Goal: Transaction & Acquisition: Purchase product/service

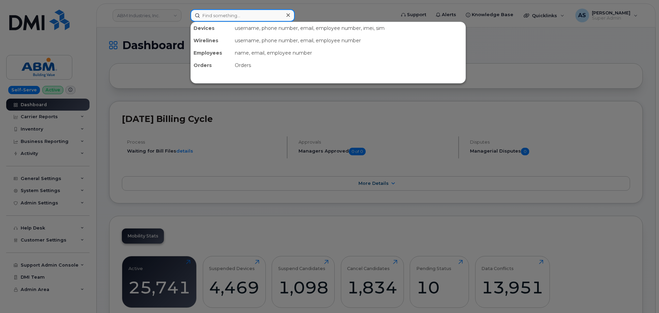
click at [219, 11] on input at bounding box center [242, 15] width 104 height 12
paste input "[PHONE_NUMBER]"
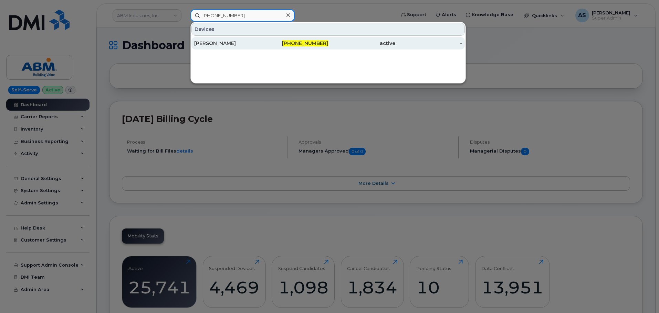
type input "[PHONE_NUMBER]"
click at [264, 47] on div "[PHONE_NUMBER]" at bounding box center [294, 43] width 67 height 12
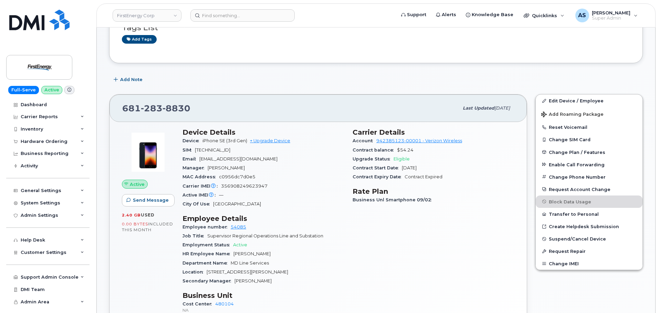
scroll to position [69, 0]
click at [54, 143] on div "Hardware Ordering" at bounding box center [44, 142] width 47 height 6
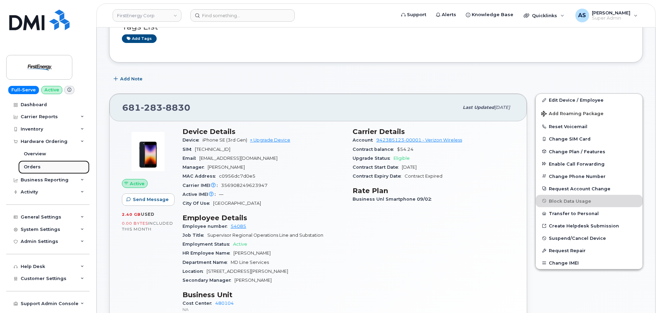
click at [47, 166] on link "Orders" at bounding box center [53, 167] width 71 height 13
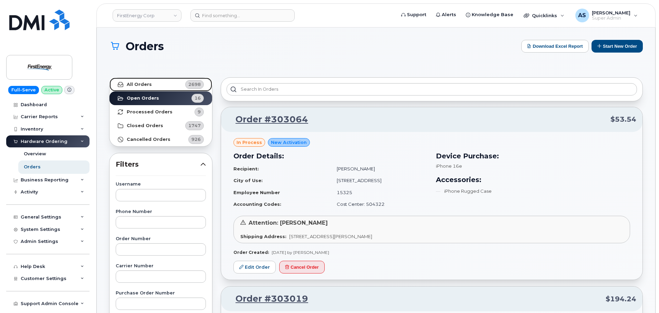
click at [149, 81] on link "All Orders 2698" at bounding box center [160, 85] width 103 height 14
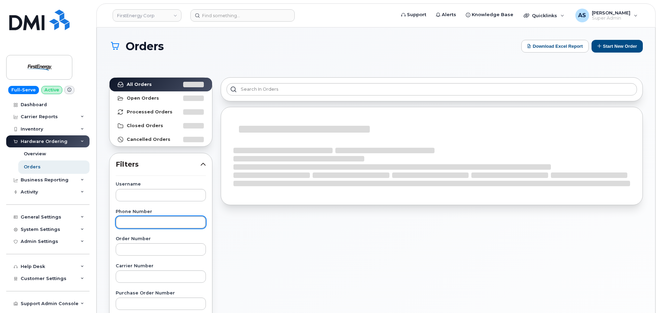
click at [155, 217] on input "text" at bounding box center [161, 222] width 90 height 12
paste input "681-283-8830"
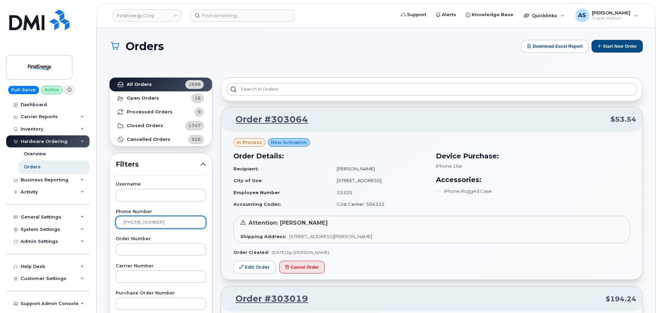
type input "[PHONE_NUMBER]"
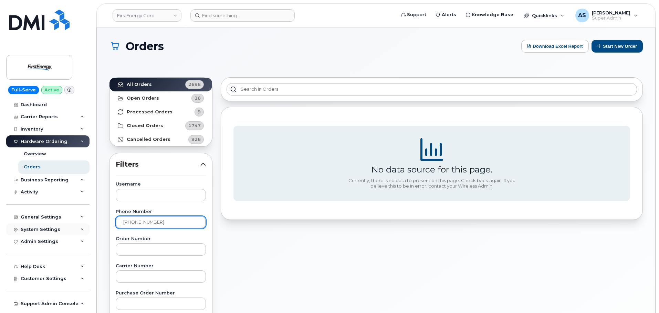
drag, startPoint x: 164, startPoint y: 224, endPoint x: 43, endPoint y: 227, distance: 120.4
click at [97, 231] on div "FirstEnergy Corp Support Alerts Knowledge Base Quicklinks Suspend / Cancel Devi…" at bounding box center [376, 296] width 558 height 537
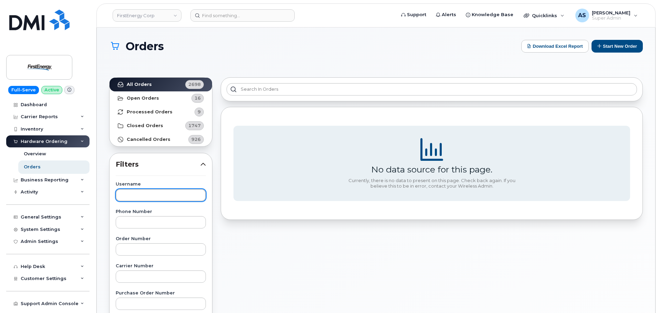
click at [140, 197] on input "text" at bounding box center [161, 195] width 90 height 12
paste input "[PERSON_NAME]"
click at [287, 260] on div "No data source for this page. Currently, there is no data to present on this pa…" at bounding box center [431, 314] width 430 height 483
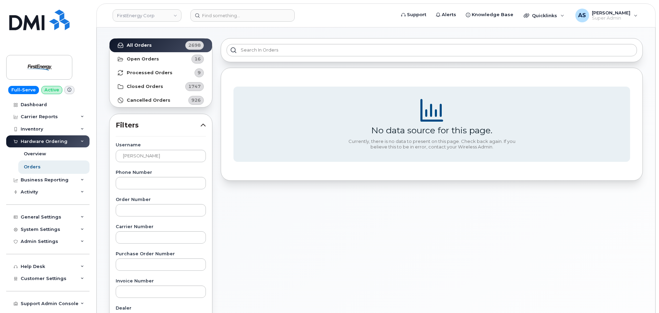
scroll to position [34, 0]
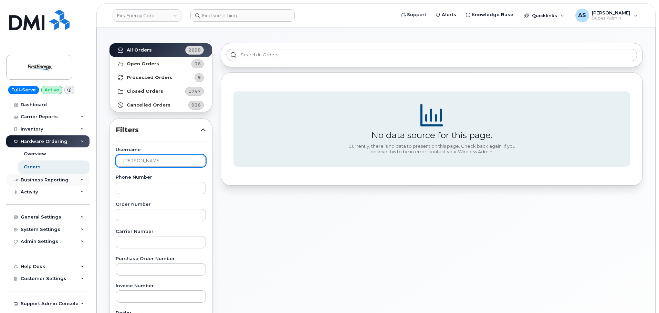
drag, startPoint x: 173, startPoint y: 161, endPoint x: 27, endPoint y: 175, distance: 146.2
click at [97, 176] on div "FirstEnergy Corp Support Alerts Knowledge Base Quicklinks Suspend / Cancel Devi…" at bounding box center [376, 261] width 558 height 537
paste input "Christina D Dobson"
type input "Christina D Dobson"
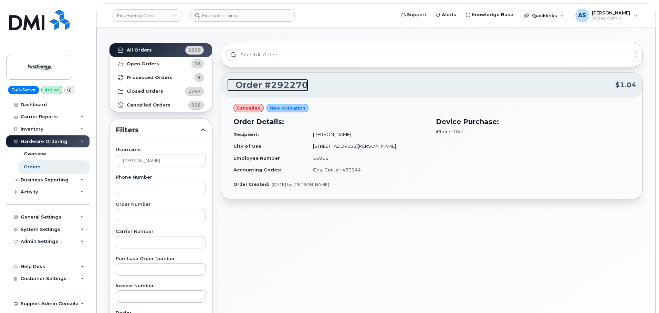
click at [285, 83] on link "Order #292270" at bounding box center [267, 85] width 81 height 12
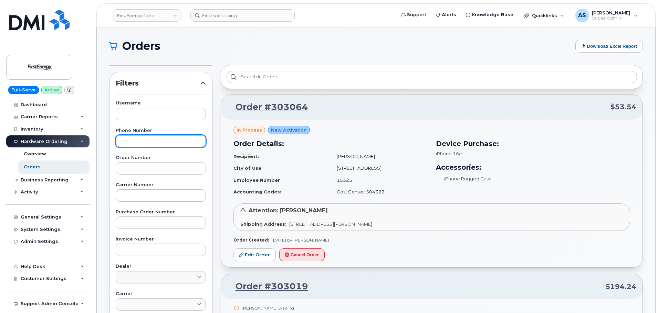
click at [139, 142] on input "text" at bounding box center [161, 141] width 90 height 12
paste input "[PHONE_NUMBER]"
type input "681-283-8830"
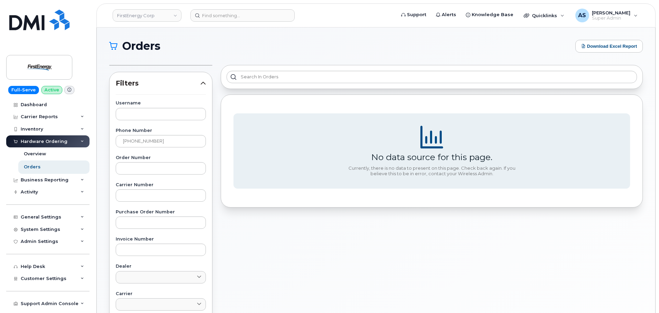
click at [204, 84] on icon at bounding box center [203, 84] width 6 height 6
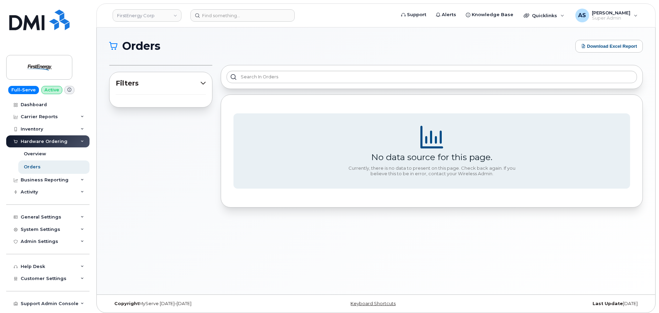
drag, startPoint x: 205, startPoint y: 84, endPoint x: 202, endPoint y: 85, distance: 3.7
click at [205, 84] on icon at bounding box center [203, 84] width 6 height 6
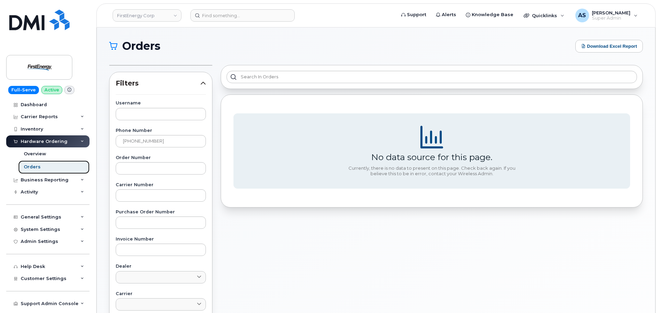
click at [46, 167] on link "Orders" at bounding box center [53, 167] width 71 height 13
click at [40, 155] on div "Overview" at bounding box center [35, 154] width 22 height 6
click at [49, 70] on img at bounding box center [39, 67] width 53 height 20
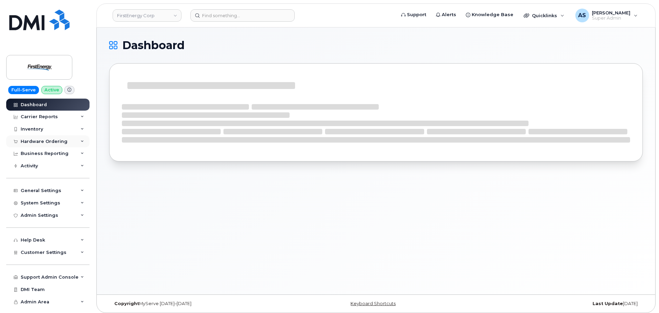
click at [36, 143] on div "Hardware Ordering" at bounding box center [44, 142] width 47 height 6
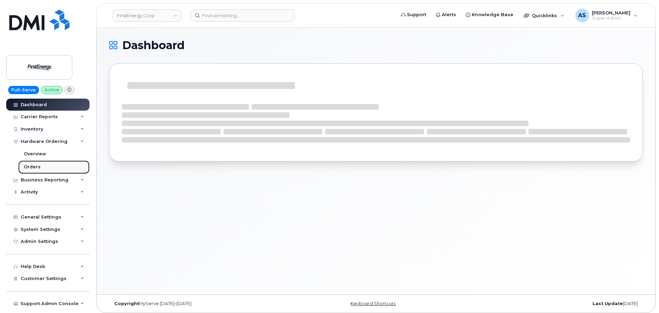
click at [47, 167] on link "Orders" at bounding box center [53, 167] width 71 height 13
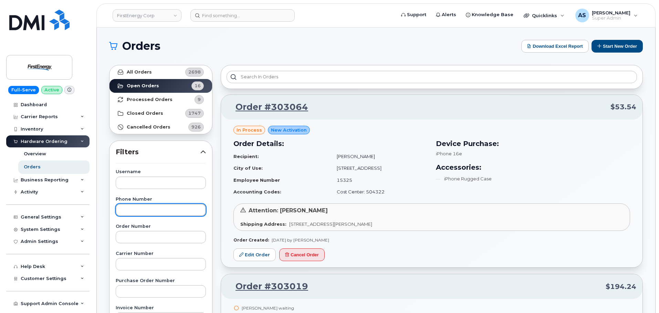
click at [142, 207] on input "text" at bounding box center [161, 210] width 90 height 12
paste input "[PERSON_NAME]"
type input "[PERSON_NAME]"
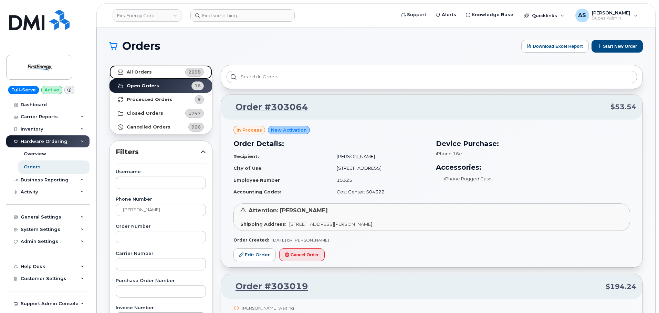
click at [138, 71] on strong "All Orders" at bounding box center [139, 72] width 25 height 6
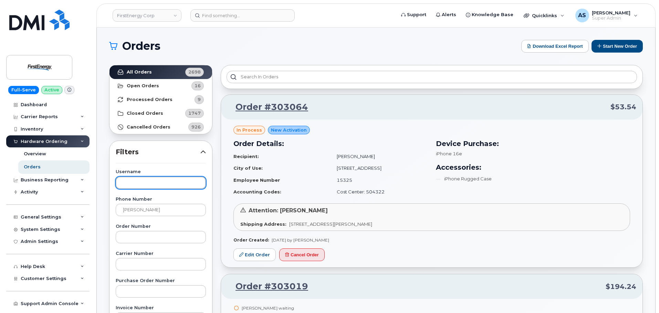
click at [157, 183] on input "text" at bounding box center [161, 183] width 90 height 12
paste input "[PERSON_NAME]"
type input "[PERSON_NAME]"
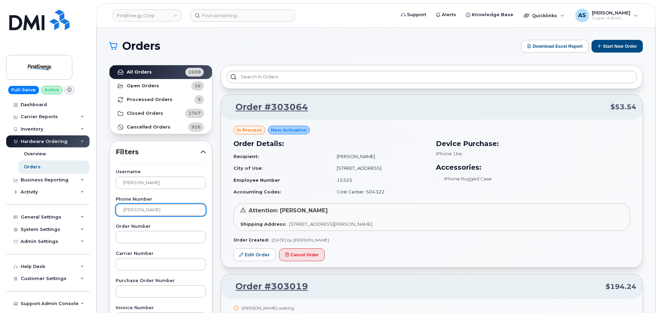
drag, startPoint x: 109, startPoint y: 223, endPoint x: 0, endPoint y: 191, distance: 113.8
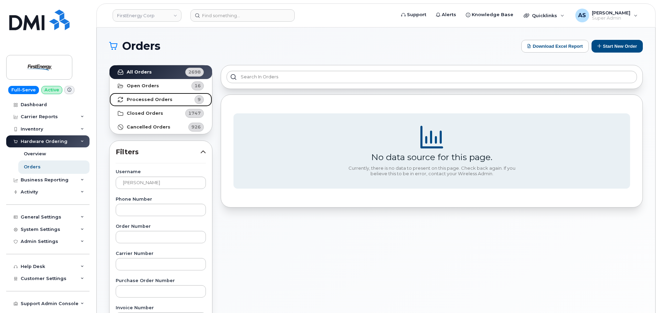
click at [169, 102] on link "Processed Orders 9" at bounding box center [160, 100] width 103 height 14
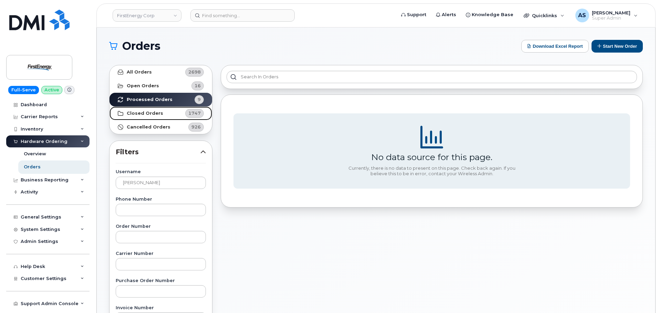
click at [144, 110] on link "Closed Orders 1747" at bounding box center [160, 114] width 103 height 14
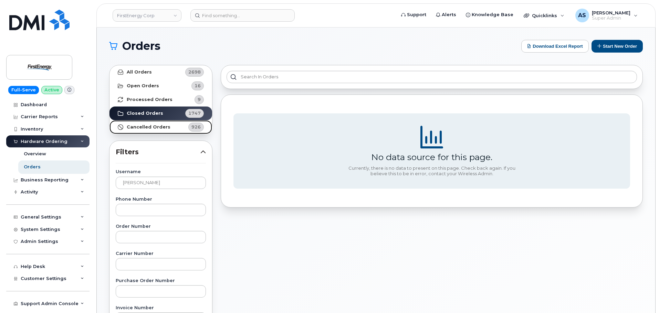
click at [145, 131] on link "Cancelled Orders 926" at bounding box center [160, 127] width 103 height 14
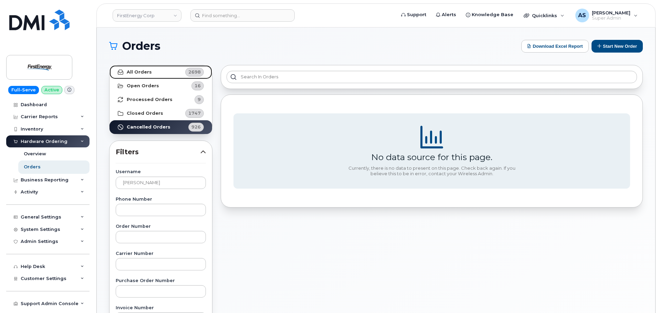
click at [150, 77] on link "All Orders 2698" at bounding box center [160, 72] width 103 height 14
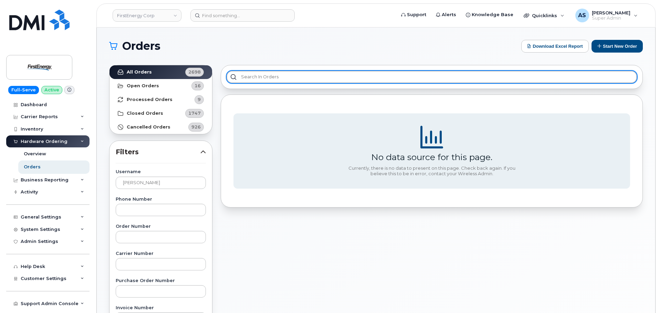
click at [260, 73] on input "text" at bounding box center [431, 77] width 410 height 12
paste input "[PERSON_NAME]"
type input "[PERSON_NAME]"
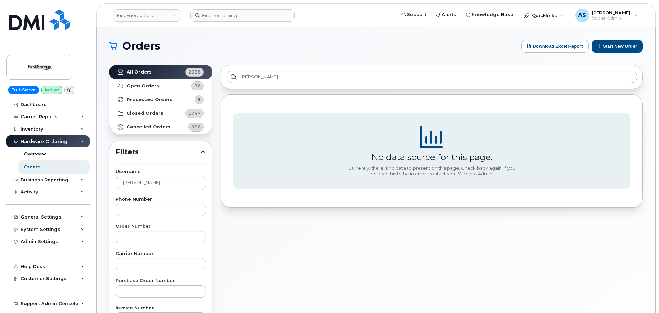
click at [270, 240] on div "JOSEPH S WALTZ No data source for this page. Currently, there is no data to pre…" at bounding box center [431, 302] width 430 height 483
click at [613, 43] on button "Start New Order" at bounding box center [616, 46] width 51 height 13
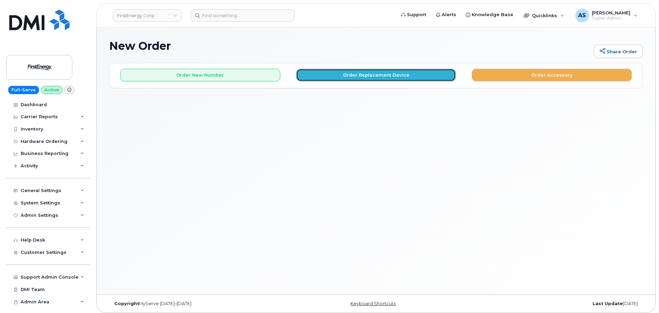
click at [341, 80] on button "Order Replacement Device" at bounding box center [376, 75] width 160 height 13
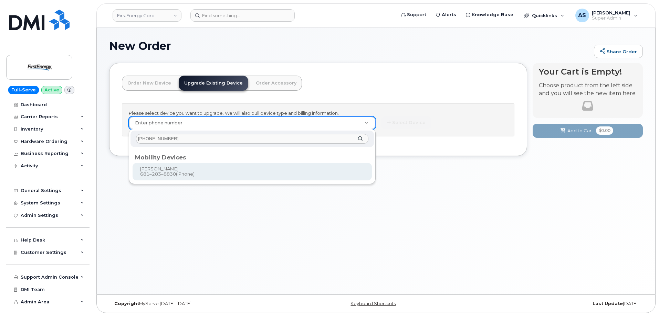
type input "[PHONE_NUMBER]"
type input "843002"
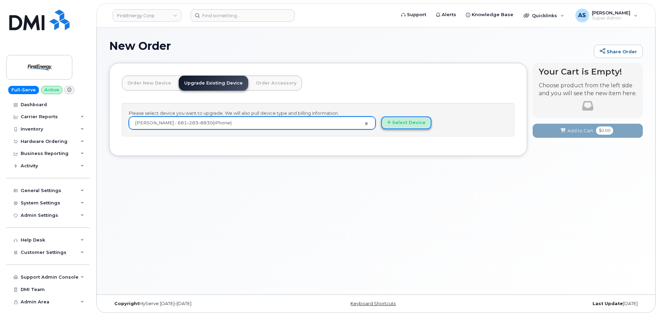
click at [424, 118] on button "Select Device" at bounding box center [406, 123] width 50 height 13
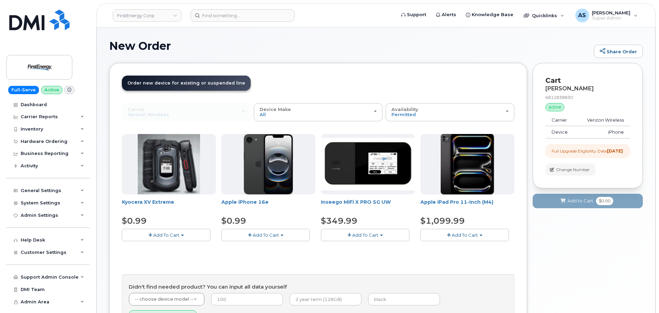
click at [290, 234] on button "Add To Cart" at bounding box center [265, 235] width 88 height 12
click at [279, 247] on link "$0.99 - 2 Year Upgrade" at bounding box center [256, 248] width 66 height 9
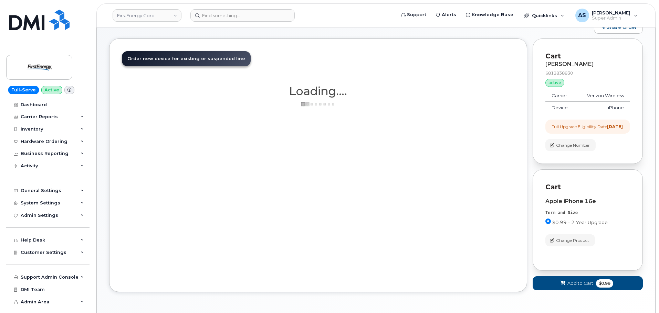
scroll to position [54, 0]
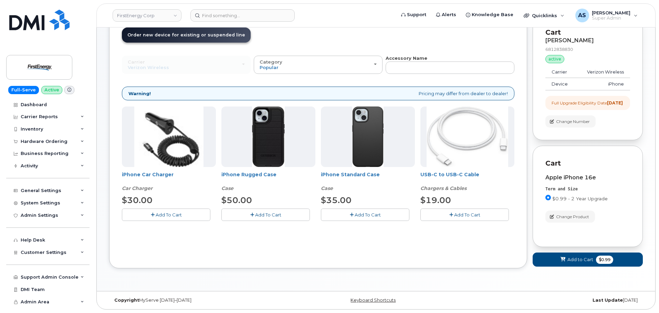
click at [356, 212] on span "Add To Cart" at bounding box center [367, 215] width 26 height 6
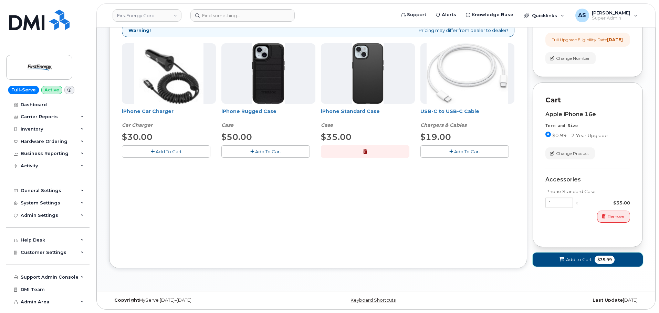
click at [593, 260] on button "Add to Cart $35.99" at bounding box center [587, 260] width 110 height 14
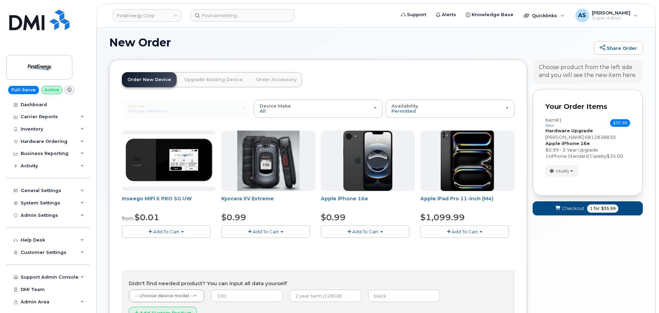
scroll to position [68, 0]
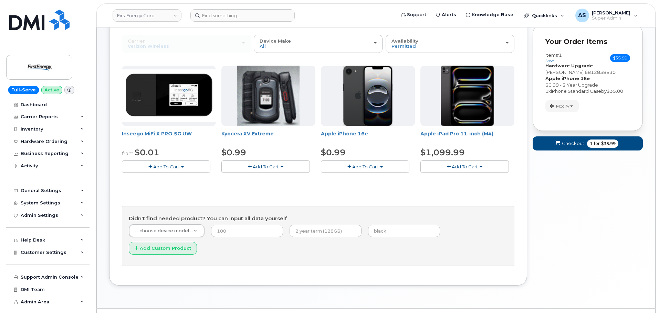
drag, startPoint x: 574, startPoint y: 151, endPoint x: 574, endPoint y: 144, distance: 7.2
click at [573, 151] on form "Your Order Items Item #1 new $35.99 Accessories Only SIM Only Activation New Ac…" at bounding box center [587, 90] width 110 height 133
click at [574, 140] on button "Checkout 1 for $35.99" at bounding box center [587, 144] width 110 height 14
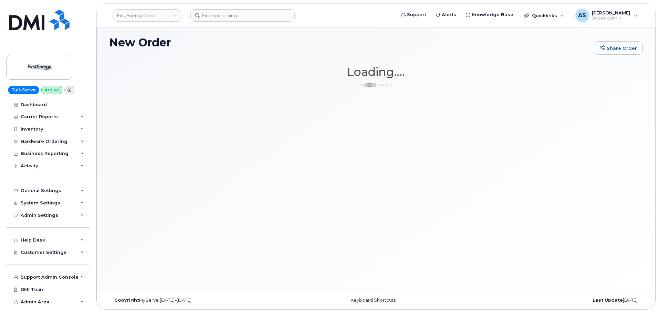
scroll to position [3, 0]
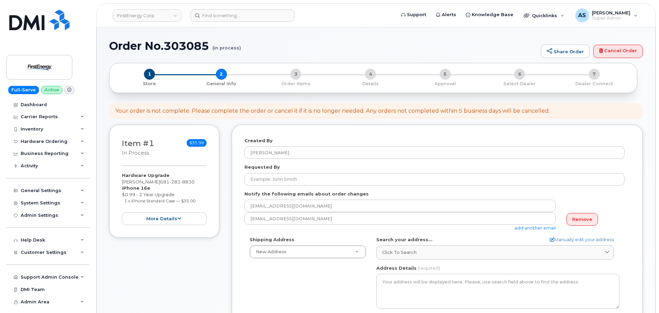
select select
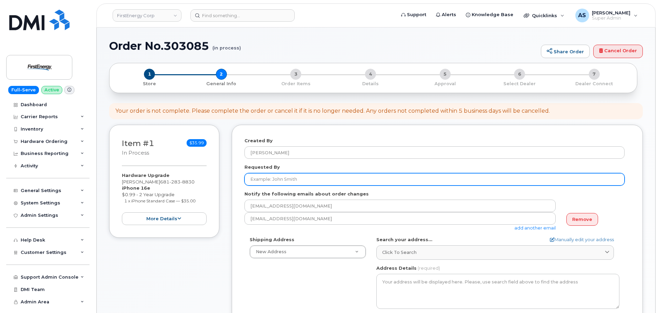
drag, startPoint x: 273, startPoint y: 178, endPoint x: 277, endPoint y: 175, distance: 4.7
click at [273, 178] on input "Requested By" at bounding box center [434, 179] width 380 height 12
click at [263, 178] on input "Requested By" at bounding box center [434, 179] width 380 height 12
paste input "[PERSON_NAME]"
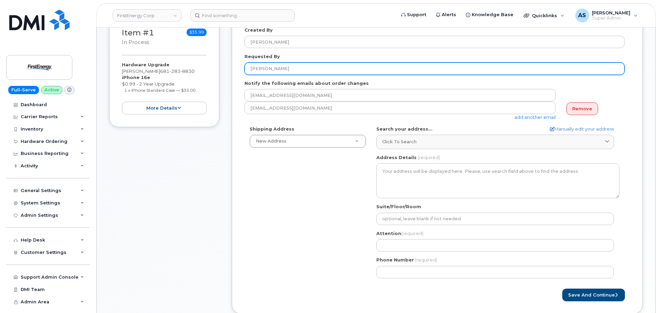
scroll to position [103, 0]
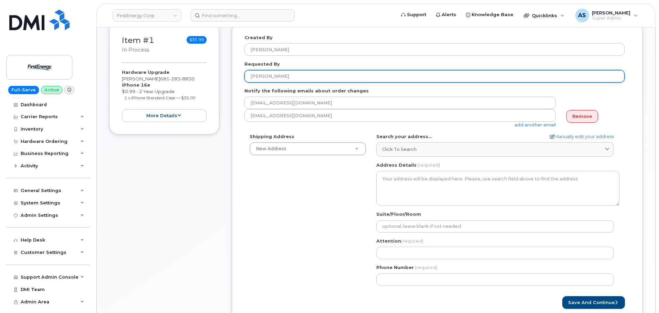
type input "[PERSON_NAME]"
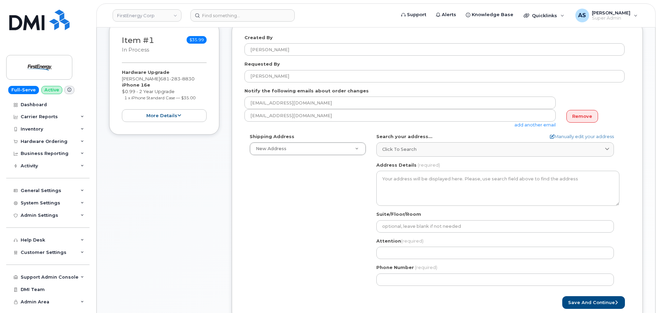
click at [263, 197] on div "Shipping Address New Address New Address 348 Armory Rd 266 School St 735 Bradle…" at bounding box center [434, 212] width 380 height 158
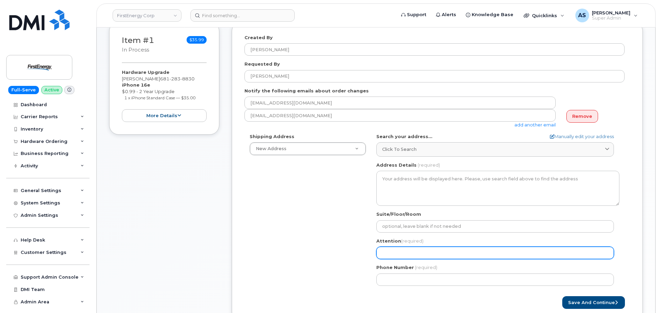
click at [410, 259] on input "Attention (required)" at bounding box center [494, 253] width 237 height 12
paste input "[PERSON_NAME]"
select select
type input "[PERSON_NAME]"
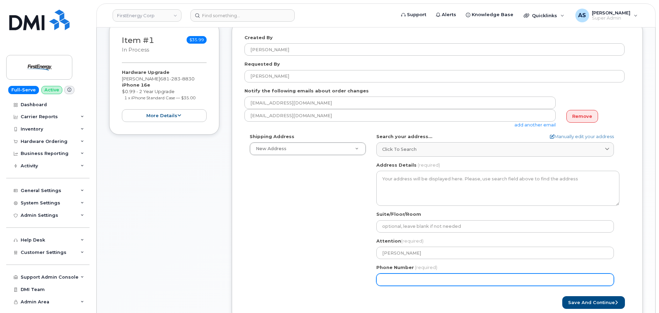
drag, startPoint x: 295, startPoint y: 255, endPoint x: 305, endPoint y: 251, distance: 11.6
click at [292, 256] on div "Shipping Address New Address New Address 348 Armory Rd 266 School St 735 Bradle…" at bounding box center [434, 212] width 380 height 158
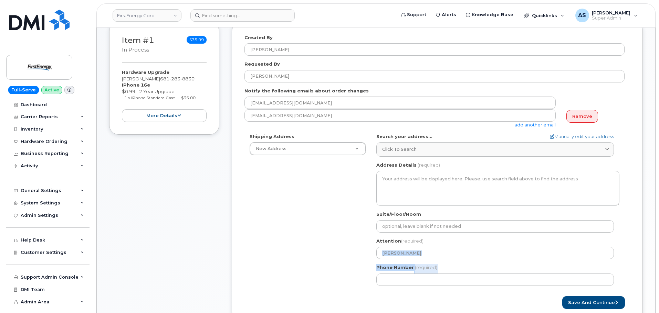
drag, startPoint x: 437, startPoint y: 247, endPoint x: 246, endPoint y: 242, distance: 191.3
click at [246, 242] on div "Shipping Address New Address New Address 348 Armory Rd 266 School St 735 Bradle…" at bounding box center [434, 212] width 380 height 158
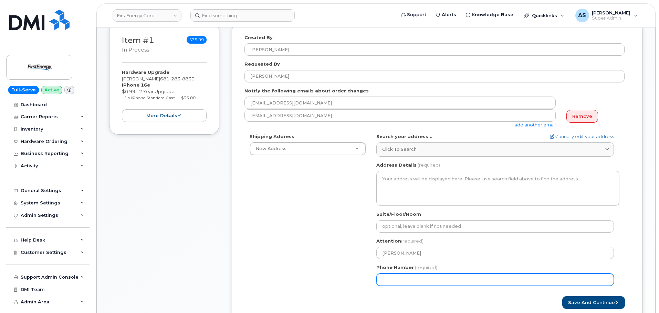
drag, startPoint x: 269, startPoint y: 244, endPoint x: 288, endPoint y: 248, distance: 19.6
click at [267, 243] on div "Shipping Address New Address New Address 348 Armory Rd 266 School St 735 Bradle…" at bounding box center [434, 212] width 380 height 158
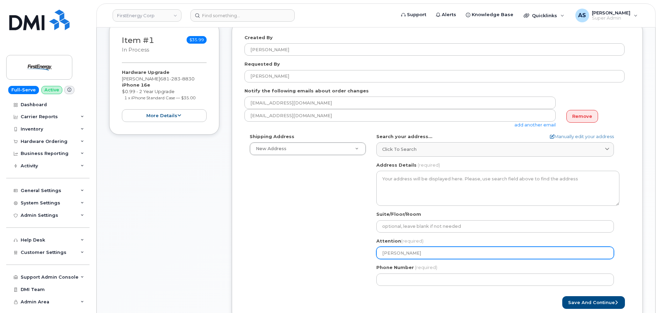
drag, startPoint x: 436, startPoint y: 254, endPoint x: 291, endPoint y: 242, distance: 145.0
click at [291, 260] on div "Shipping Address New Address New Address 348 Armory Rd 266 School St 735 Bradle…" at bounding box center [434, 212] width 380 height 158
select select
click at [401, 254] on input "Attention (required)" at bounding box center [494, 253] width 237 height 12
paste input "[PERSON_NAME]"
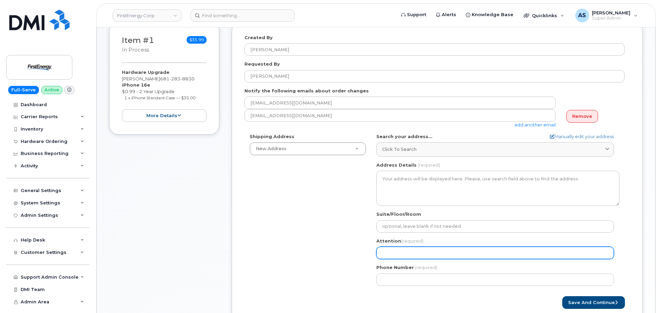
select select
type input "[PERSON_NAME]"
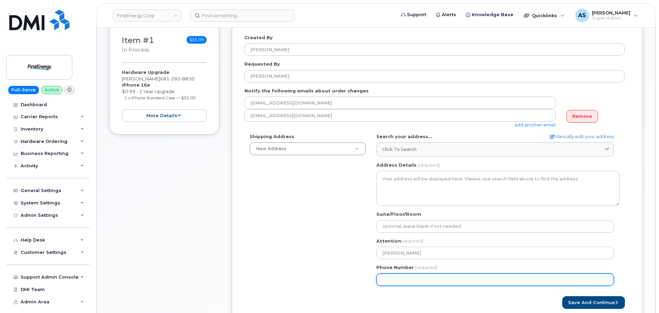
click at [401, 277] on input "Phone Number" at bounding box center [494, 280] width 237 height 12
click at [399, 276] on input "Phone Number" at bounding box center [494, 280] width 237 height 12
click at [407, 281] on input "Phone Number" at bounding box center [494, 280] width 237 height 12
click at [392, 280] on input "Phone Number" at bounding box center [494, 280] width 237 height 12
paste input "3015825249"
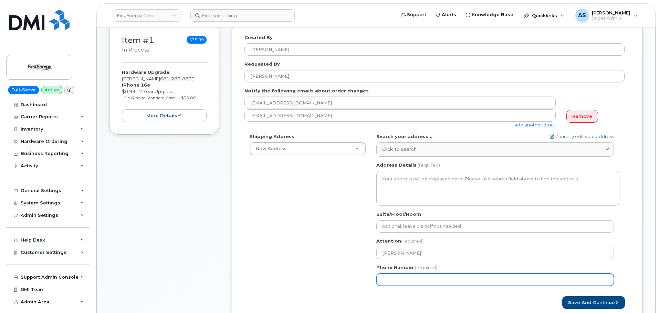
select select
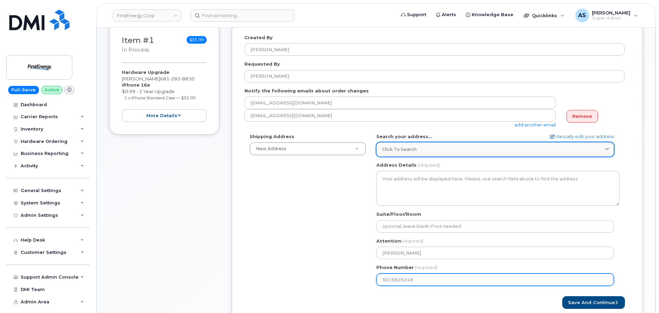
type input "3015825249"
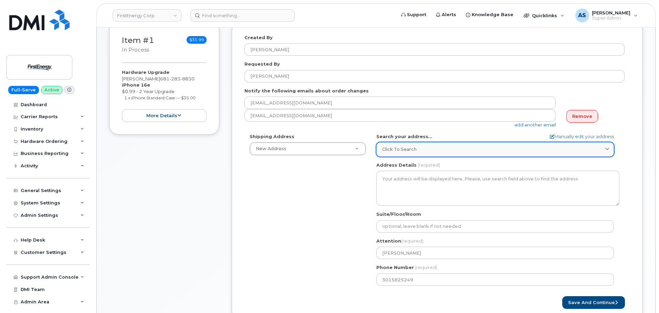
click at [420, 149] on div "Click to search" at bounding box center [495, 149] width 226 height 7
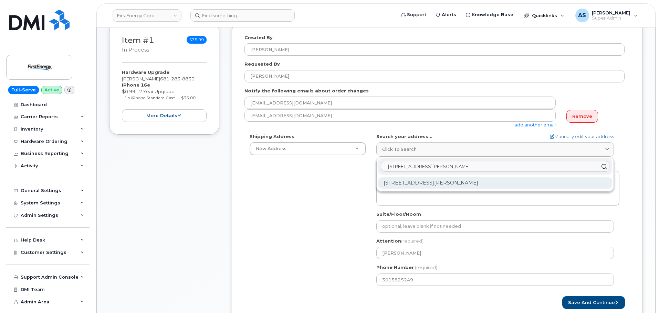
type input "94 e moser rd"
click at [432, 184] on div "94 E Moser Rd Thurmont MD 21788-1807" at bounding box center [495, 183] width 234 height 11
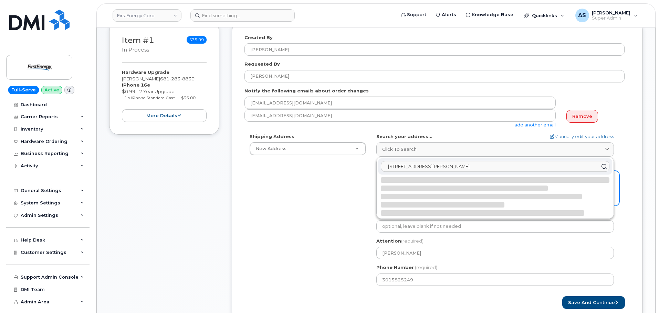
select select
type textarea "94 E Moser Rd THURMONT MD 21788-1807 UNITED STATES"
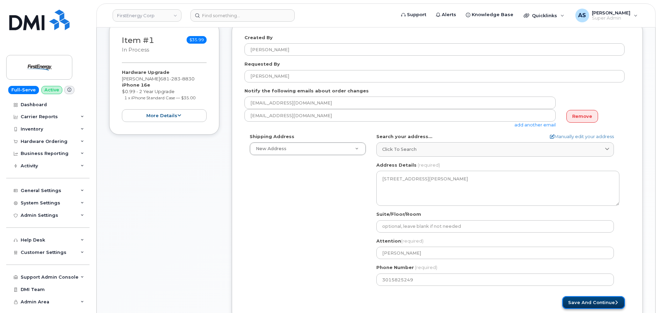
click at [573, 302] on button "Save and Continue" at bounding box center [593, 303] width 63 height 13
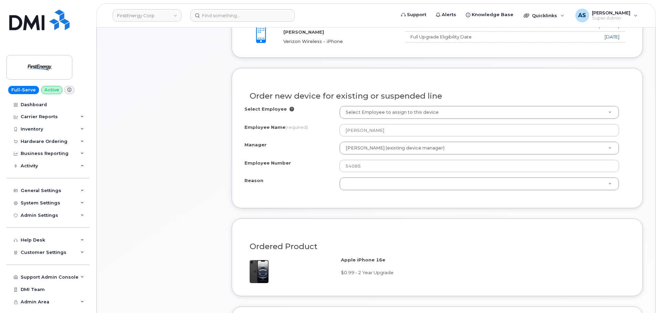
scroll to position [310, 0]
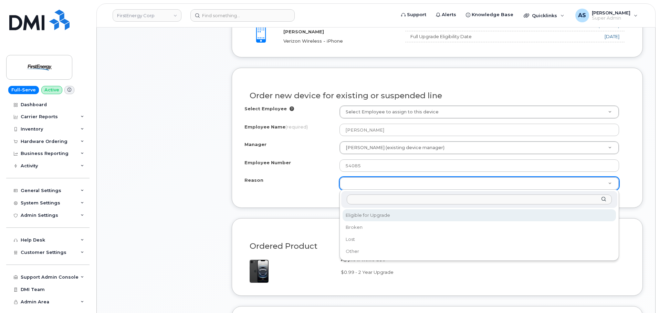
select select "eligible_for_upgrade"
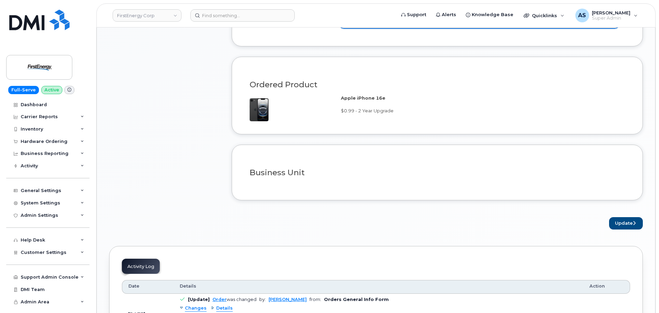
scroll to position [482, 0]
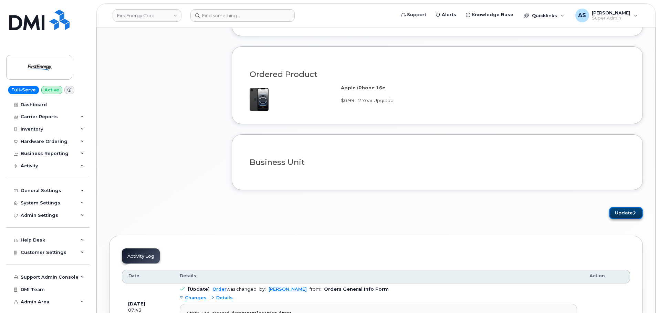
click at [618, 213] on button "Update" at bounding box center [626, 213] width 34 height 13
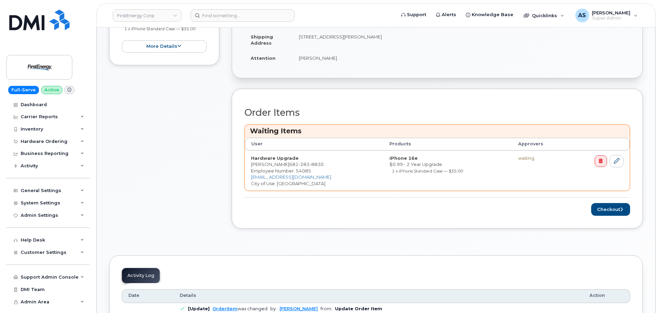
scroll to position [206, 0]
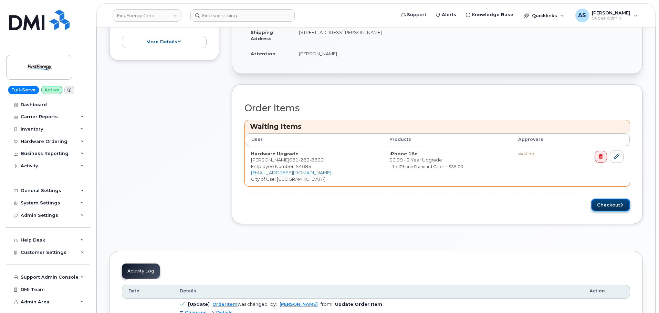
click at [624, 204] on button "Checkout" at bounding box center [610, 205] width 39 height 13
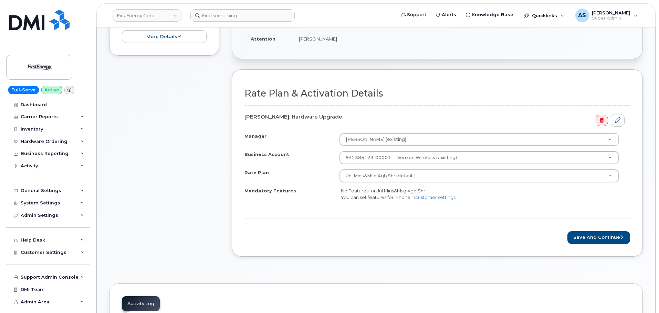
scroll to position [172, 0]
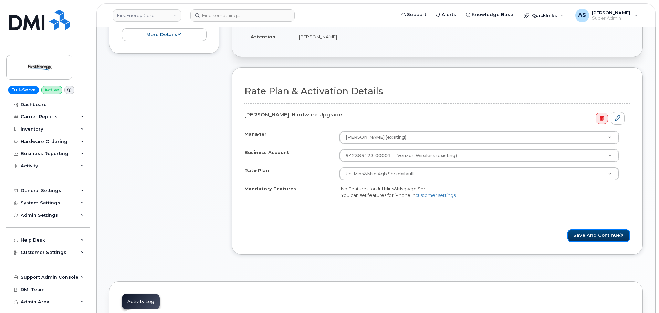
click at [599, 237] on button "Save and Continue" at bounding box center [598, 235] width 63 height 13
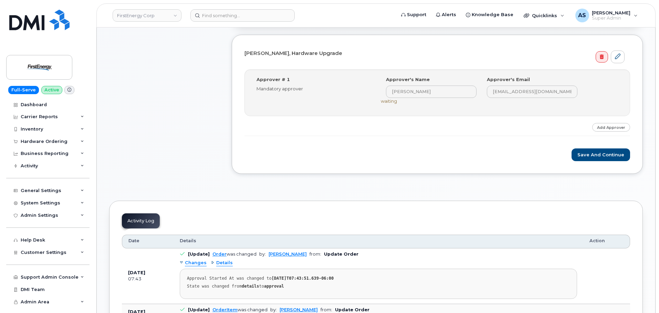
scroll to position [241, 0]
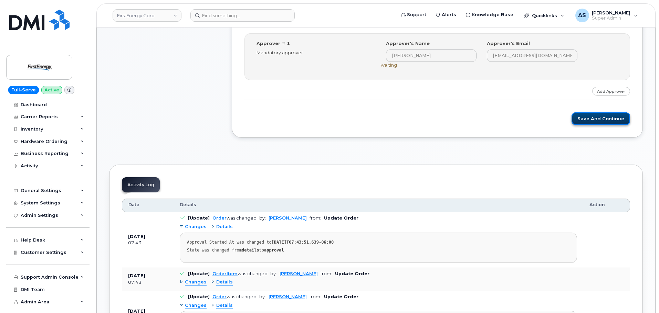
click at [608, 118] on button "Save and Continue" at bounding box center [600, 119] width 58 height 13
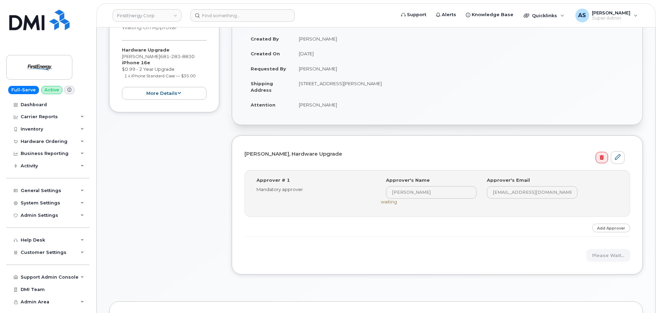
scroll to position [103, 0]
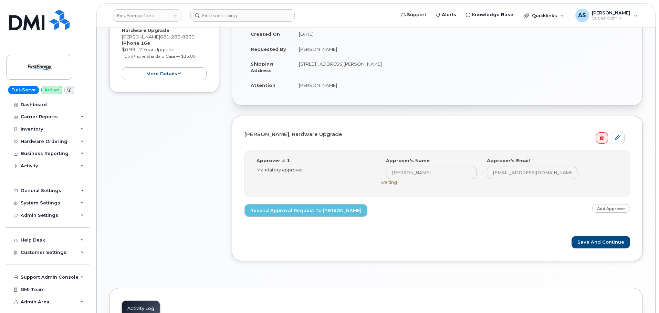
scroll to position [138, 0]
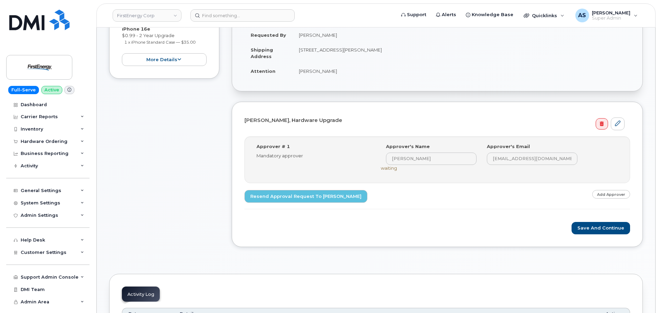
click at [431, 198] on div "Step-by-step approvals: [PERSON_NAME] » Approved Approver # 1 Mandatory approve…" at bounding box center [436, 173] width 385 height 73
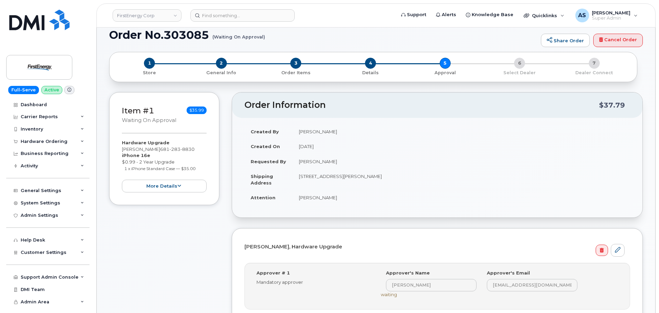
scroll to position [0, 0]
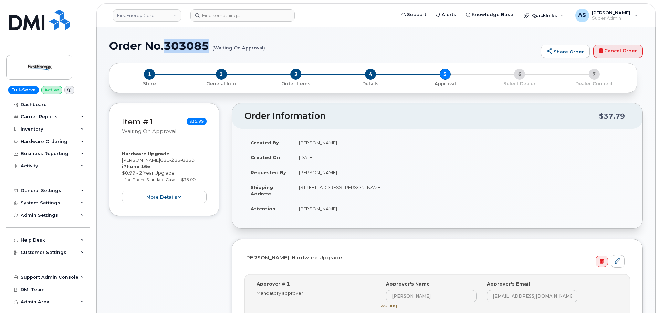
drag, startPoint x: 167, startPoint y: 48, endPoint x: 209, endPoint y: 45, distance: 42.1
click at [209, 45] on h1 "Order No.303085 (Waiting On Approval)" at bounding box center [323, 46] width 428 height 12
copy h1 "303085"
